Goal: Information Seeking & Learning: Learn about a topic

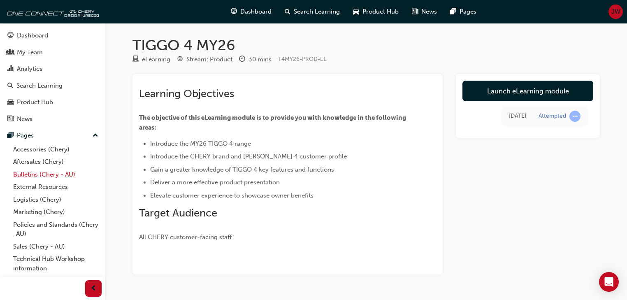
click at [46, 176] on link "Bulletins (Chery - AU)" at bounding box center [56, 174] width 92 height 13
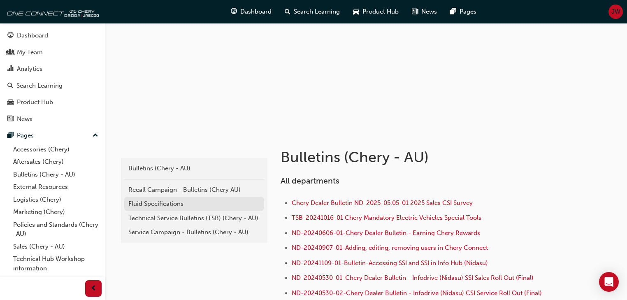
scroll to position [66, 0]
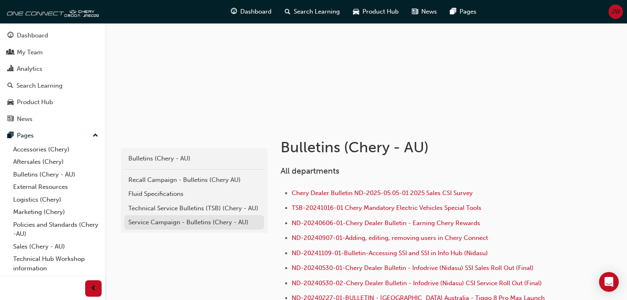
click at [181, 227] on div "Service Campaign - Bulletins (Chery - AU)" at bounding box center [194, 222] width 132 height 9
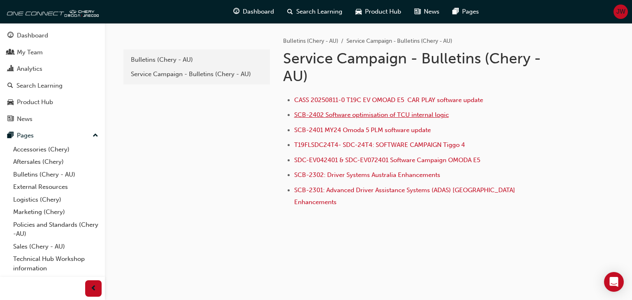
click at [362, 114] on span "SCB-2402 Software optimisation of TCU internal logic" at bounding box center [371, 114] width 155 height 7
